Goal: Task Accomplishment & Management: Complete application form

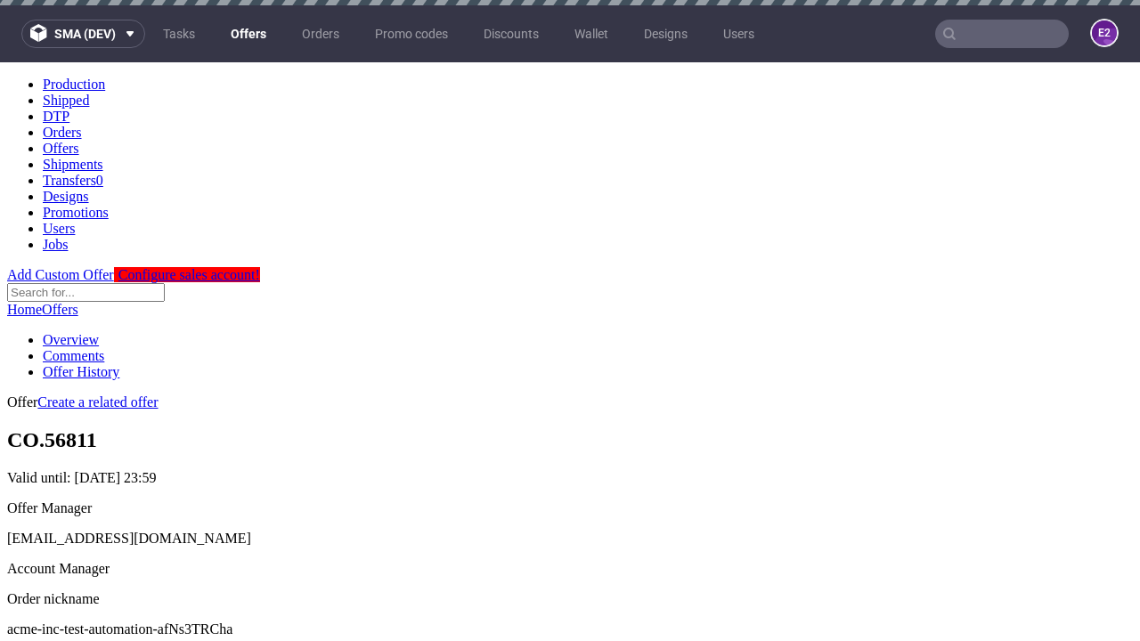
scroll to position [608, 0]
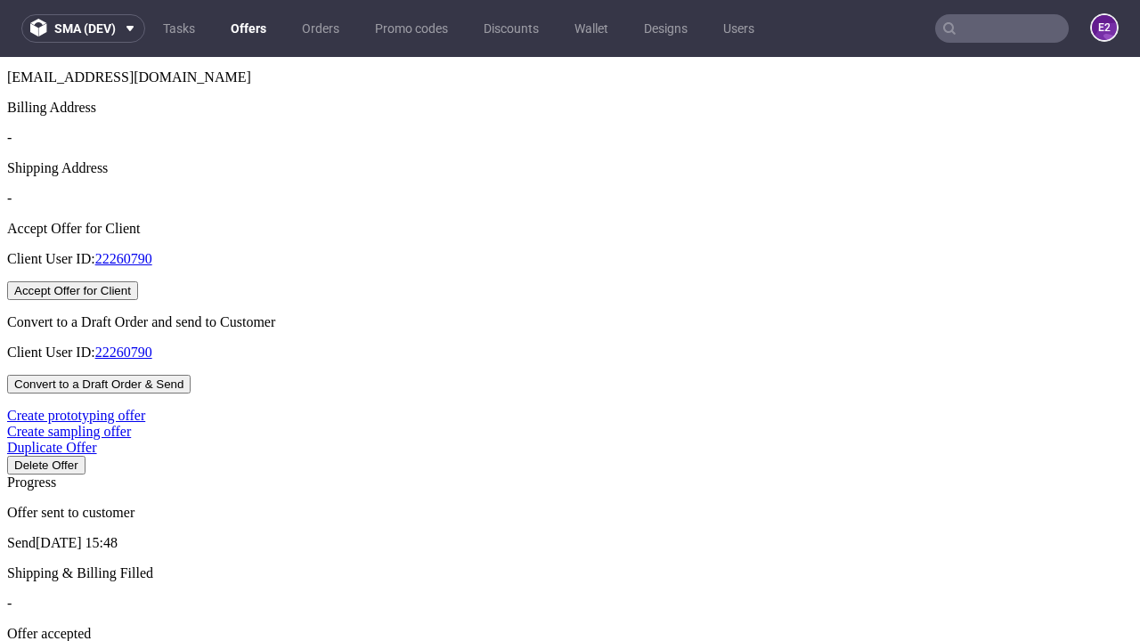
click at [138, 300] on button "Accept Offer for Client" at bounding box center [72, 291] width 131 height 19
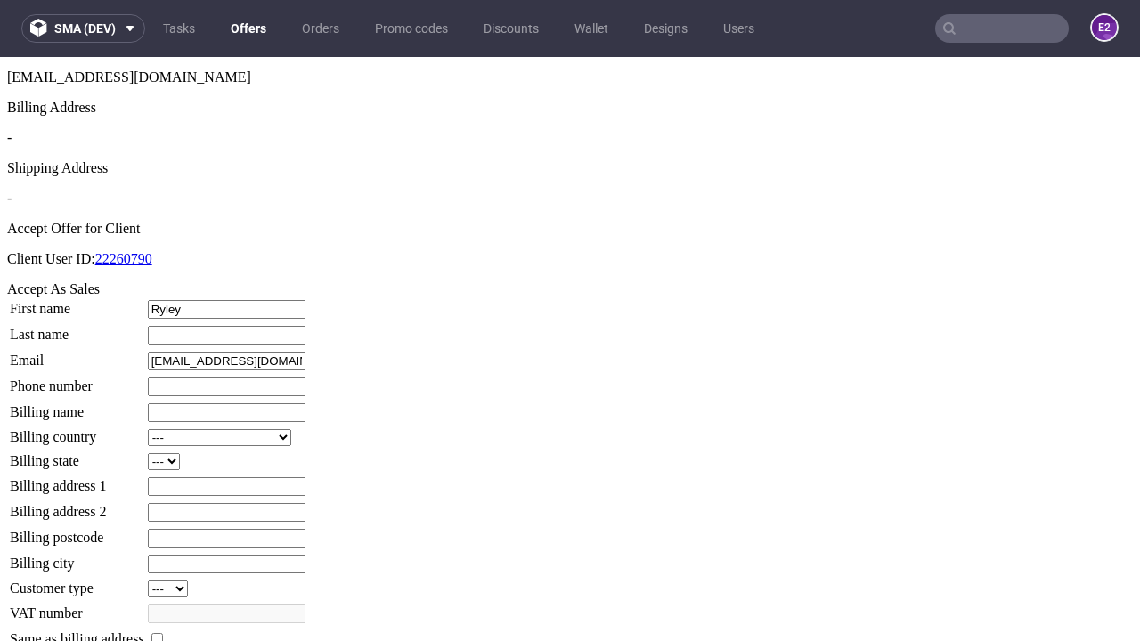
type input "Ryley"
type input "[PERSON_NAME]"
type input "1509813888"
type input "Antoinette47"
select select "13"
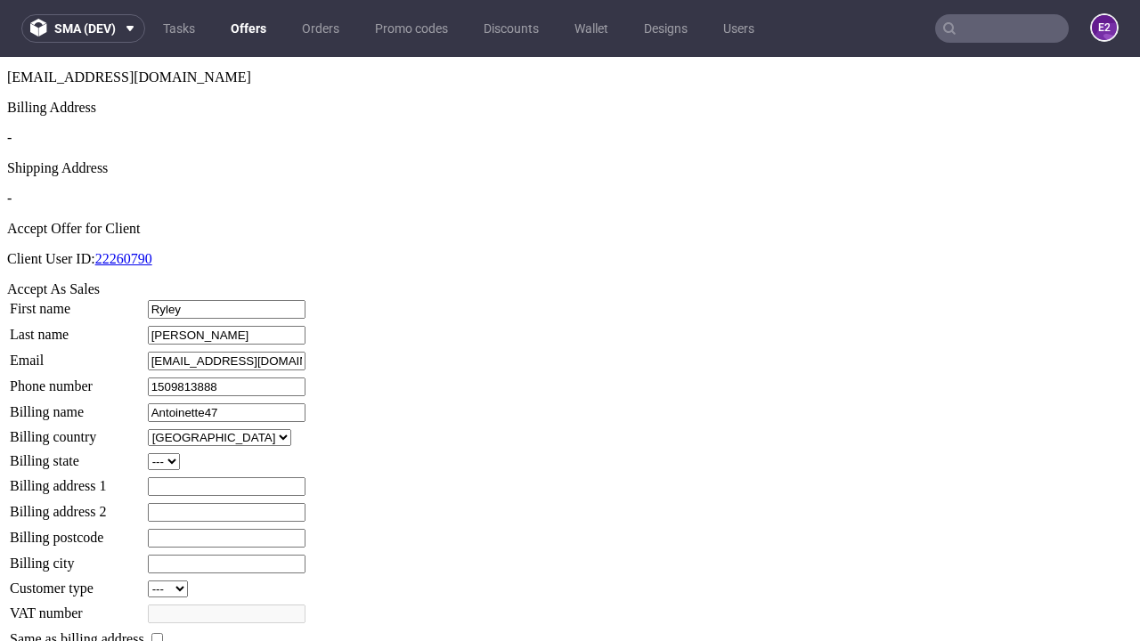
select select "132"
type input "Antoinette47"
type input "704 Kuvalis Parade"
type input "FE1 2DA"
type input "[PERSON_NAME]"
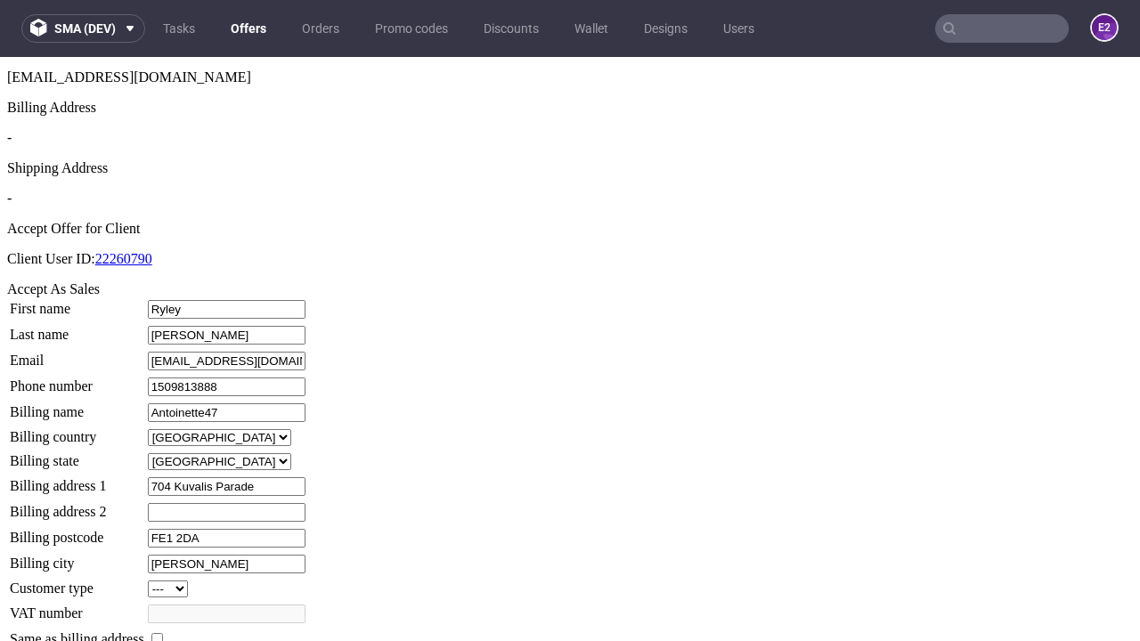
click at [163, 633] on input "checkbox" at bounding box center [157, 639] width 12 height 12
checkbox input "true"
type input "Antoinette47"
select select "13"
type input "704 Kuvalis Parade"
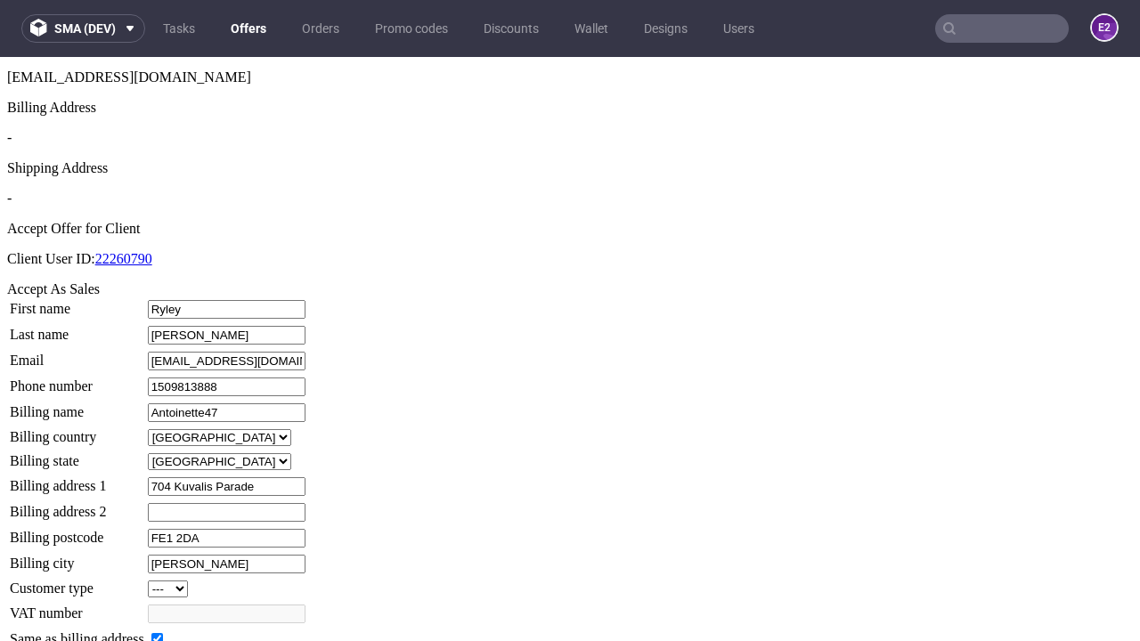
type input "FE1 2DA"
type input "[PERSON_NAME]"
select select "132"
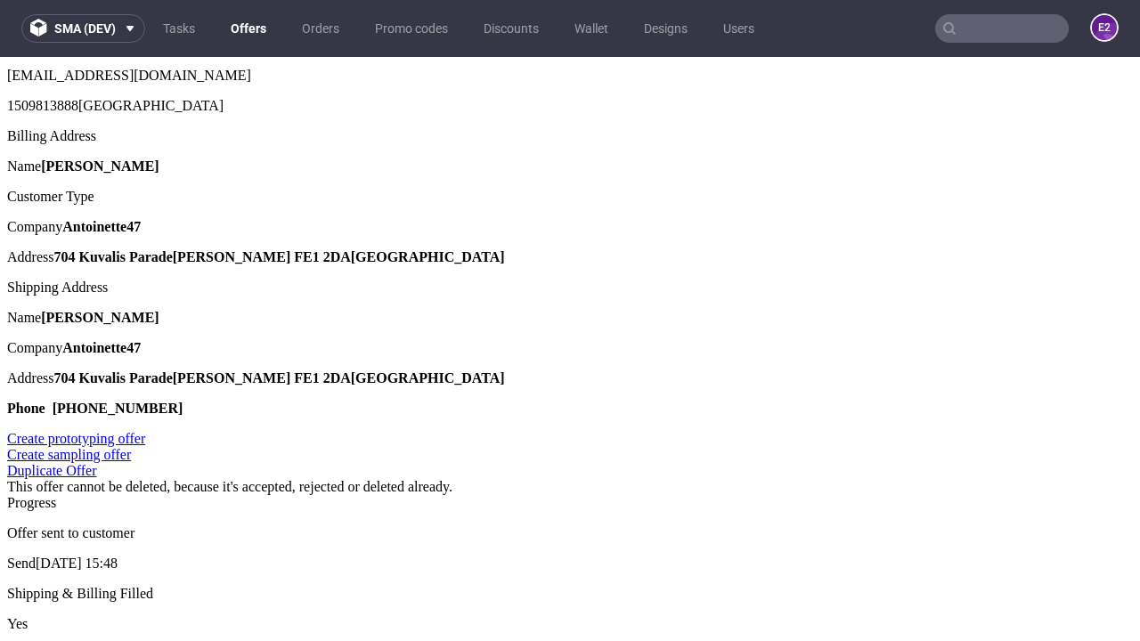
scroll to position [0, 0]
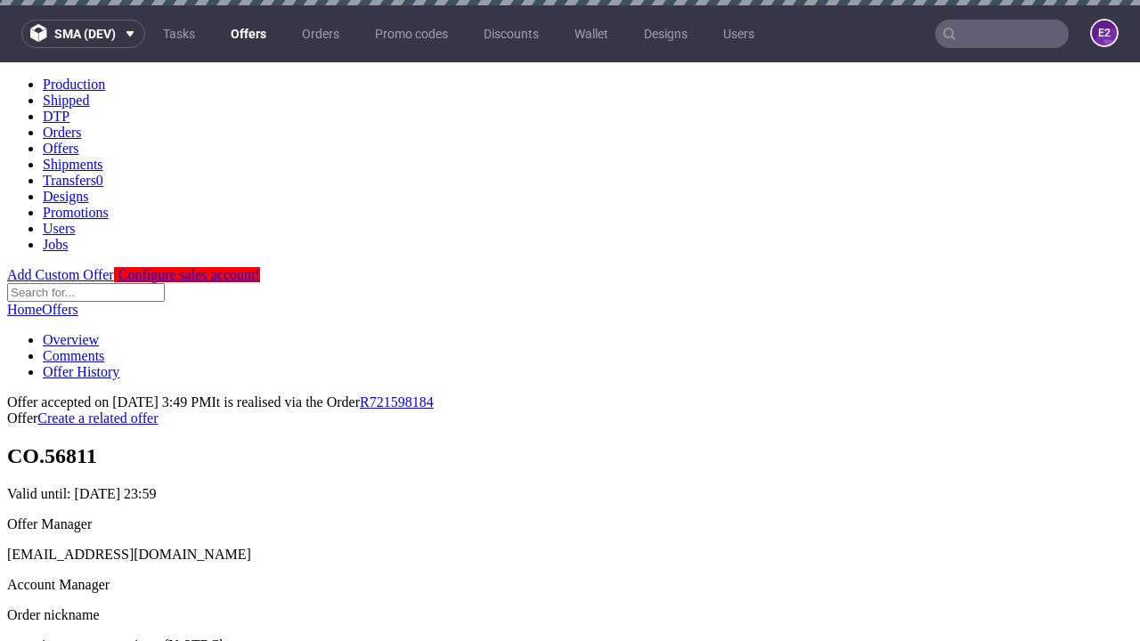
type input "[DATE]"
select select "12214305"
type input "In progress..."
